Goal: Navigation & Orientation: Find specific page/section

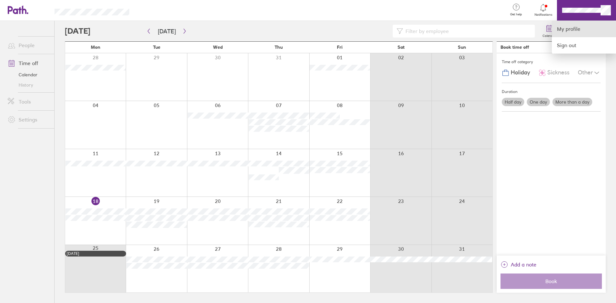
click at [573, 31] on link "My profile" at bounding box center [584, 29] width 64 height 16
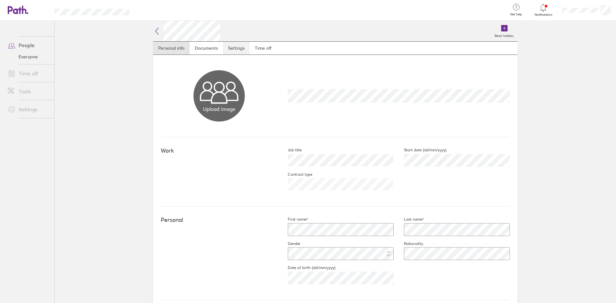
click at [230, 48] on link "Settings" at bounding box center [236, 48] width 27 height 13
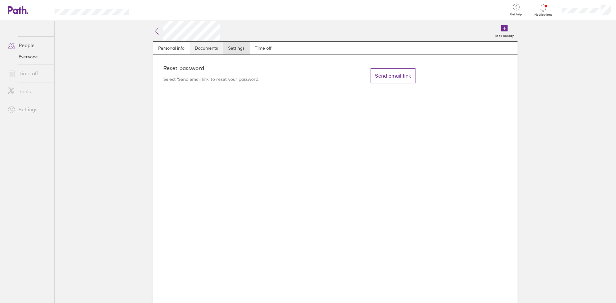
click at [211, 49] on link "Documents" at bounding box center [206, 48] width 33 height 13
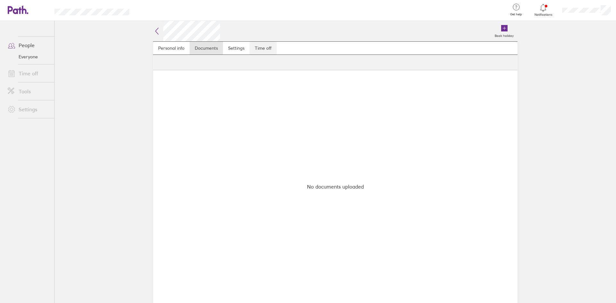
click at [260, 47] on link "Time off" at bounding box center [263, 48] width 27 height 13
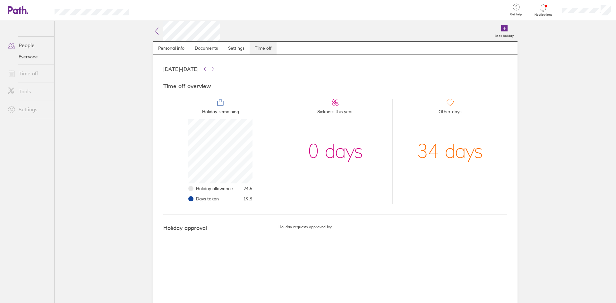
scroll to position [64, 64]
click at [208, 69] on icon at bounding box center [204, 68] width 5 height 5
click at [215, 71] on icon at bounding box center [212, 68] width 5 height 5
